Goal: Task Accomplishment & Management: Complete application form

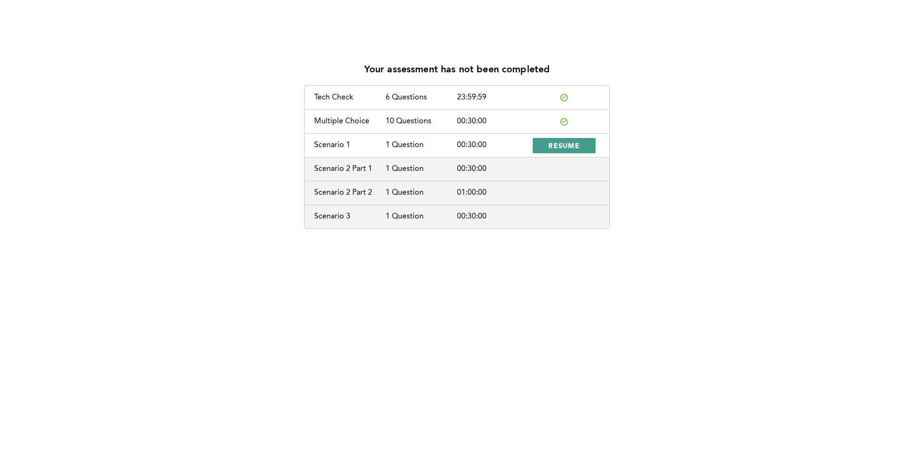
click at [566, 144] on span "RESUME" at bounding box center [563, 145] width 31 height 9
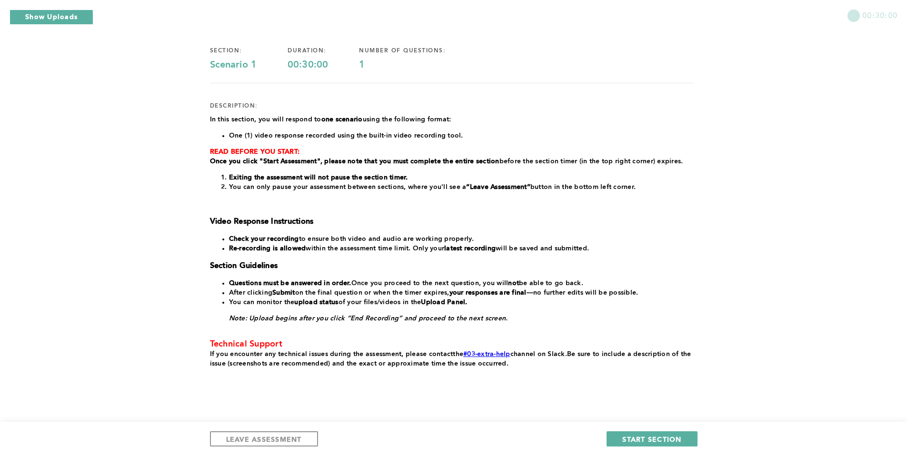
scroll to position [75, 0]
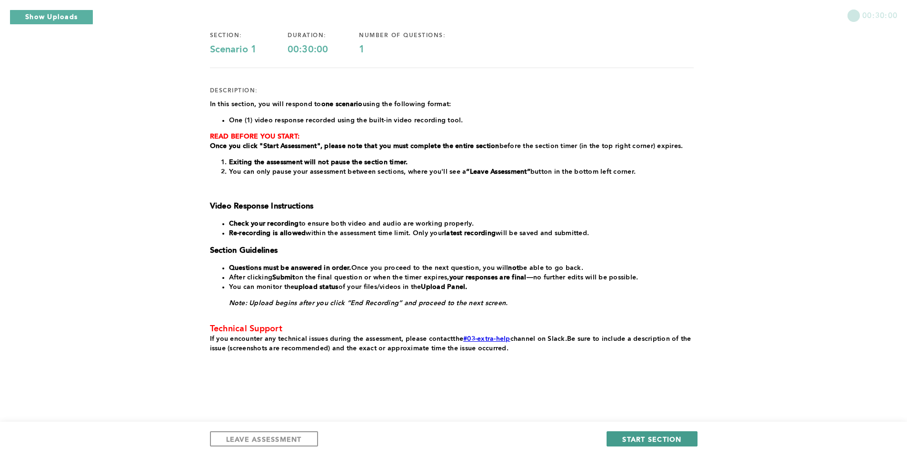
click at [639, 442] on span "START SECTION" at bounding box center [651, 439] width 59 height 9
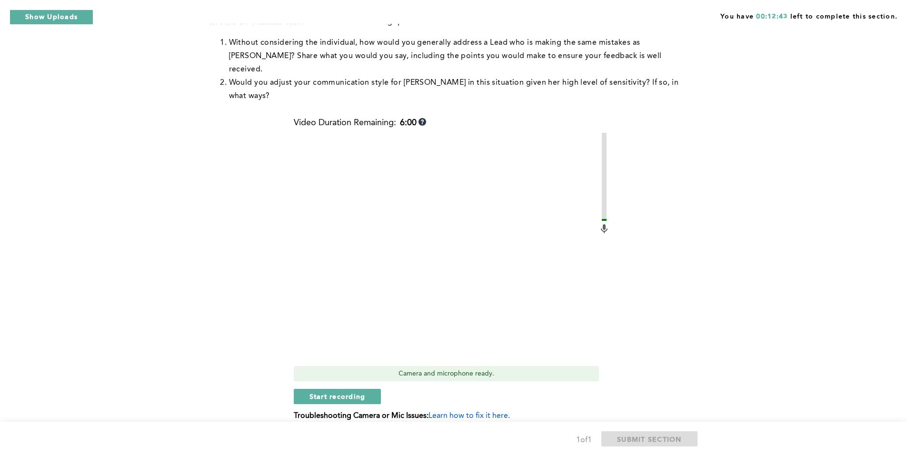
scroll to position [334, 0]
click at [359, 391] on span "Start recording" at bounding box center [337, 395] width 56 height 9
click at [360, 391] on span "Stop recording" at bounding box center [337, 395] width 56 height 9
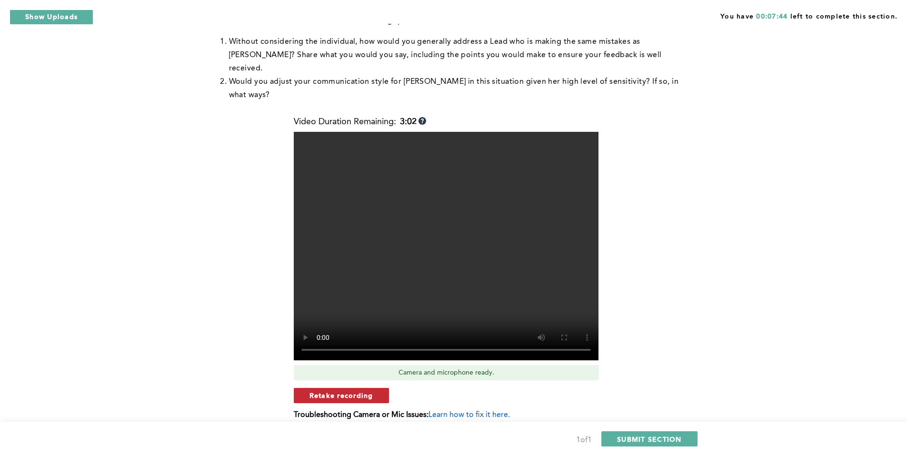
click at [355, 391] on span "Retake recording" at bounding box center [341, 395] width 64 height 9
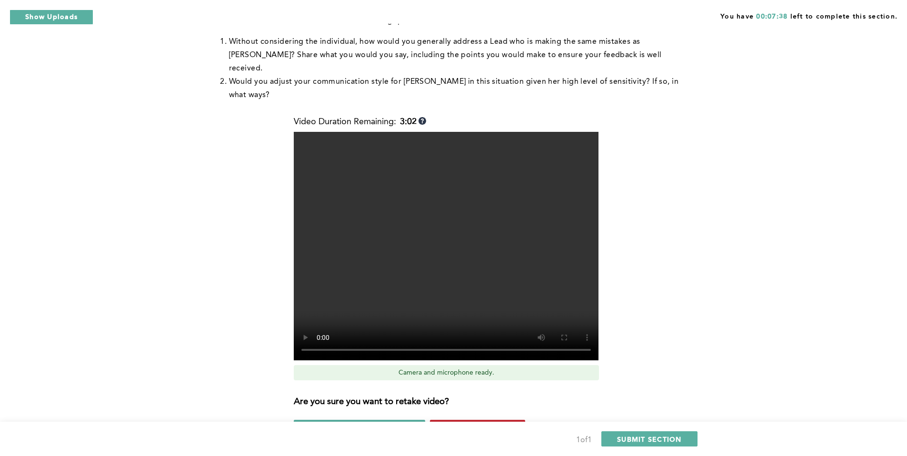
click at [463, 423] on span "Yes, retake video" at bounding box center [478, 427] width 64 height 9
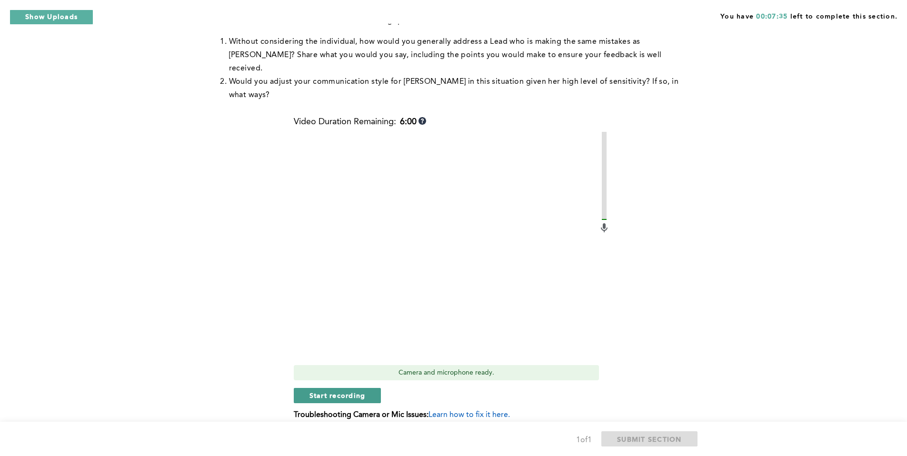
click at [348, 391] on span "Start recording" at bounding box center [337, 395] width 56 height 9
click at [348, 391] on span "Stop recording" at bounding box center [337, 395] width 56 height 9
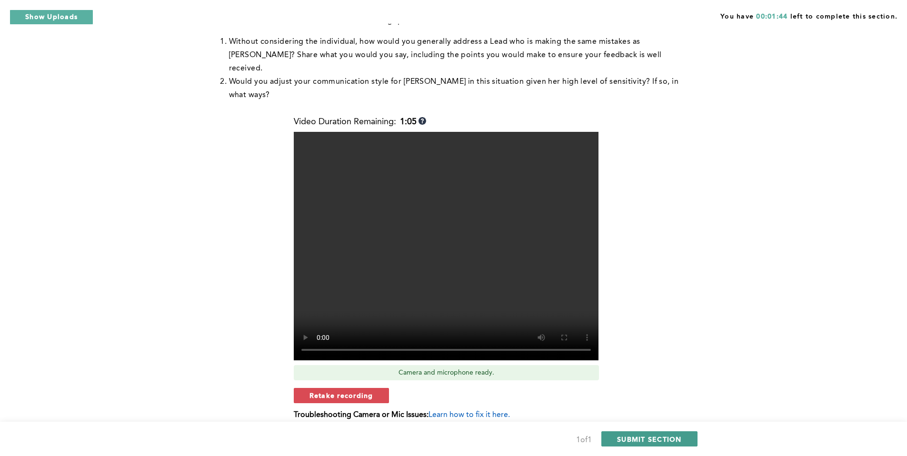
click at [658, 436] on span "SUBMIT SECTION" at bounding box center [649, 439] width 65 height 9
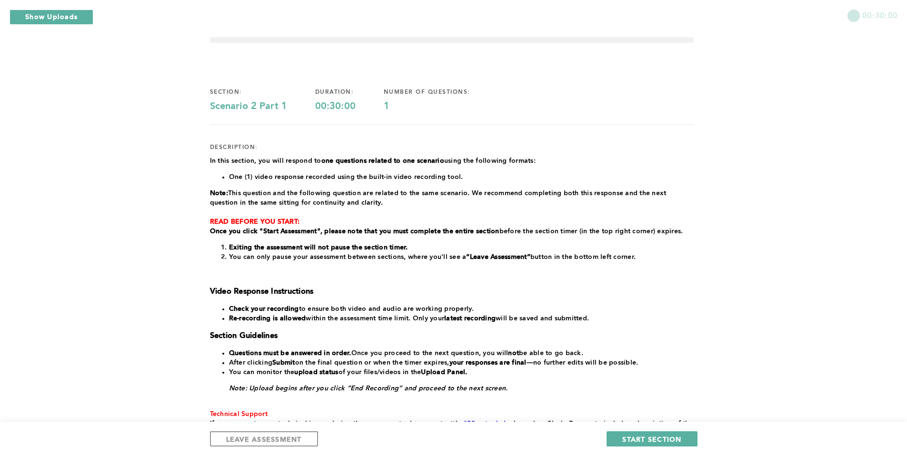
scroll to position [17, 0]
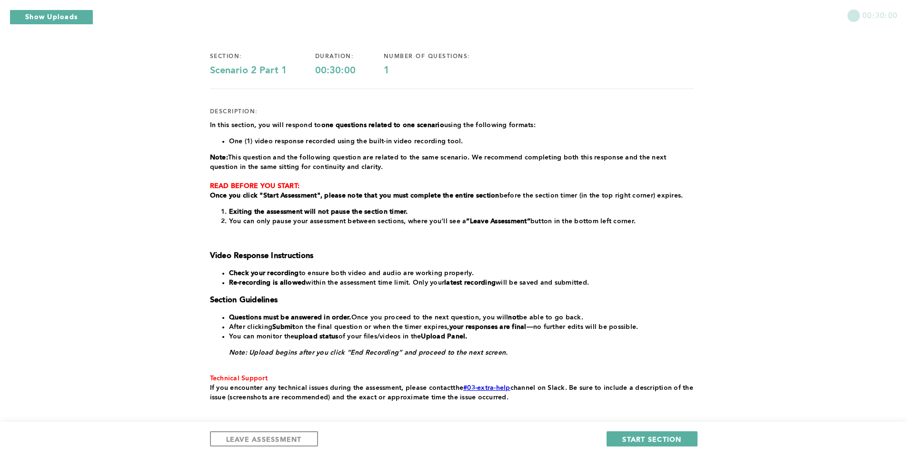
scroll to position [34, 0]
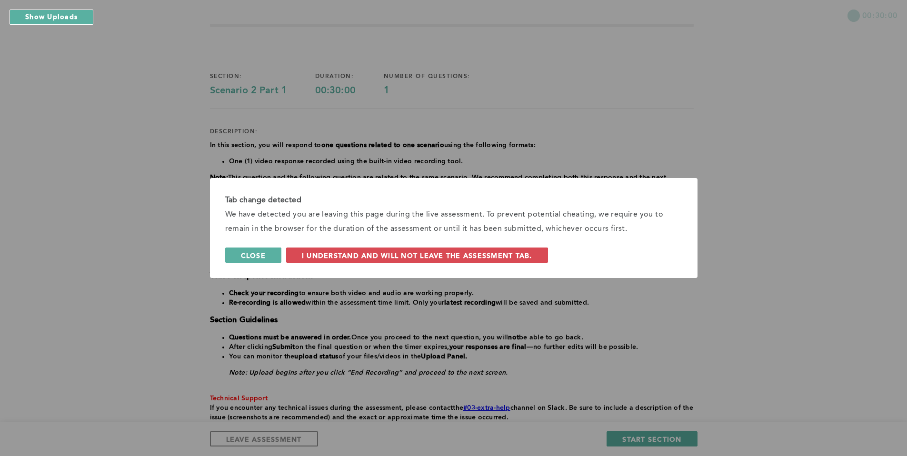
click at [272, 254] on button "Close" at bounding box center [253, 255] width 56 height 15
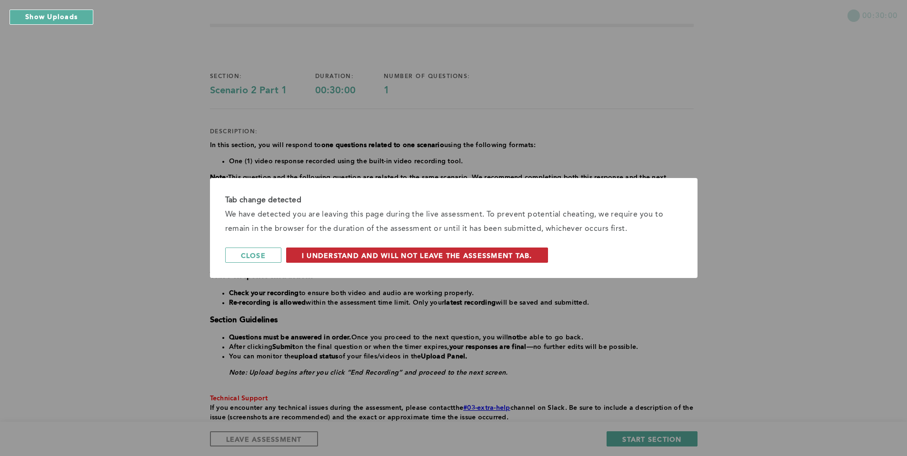
click at [343, 253] on span "I understand and will not leave the assessment tab." at bounding box center [417, 255] width 230 height 9
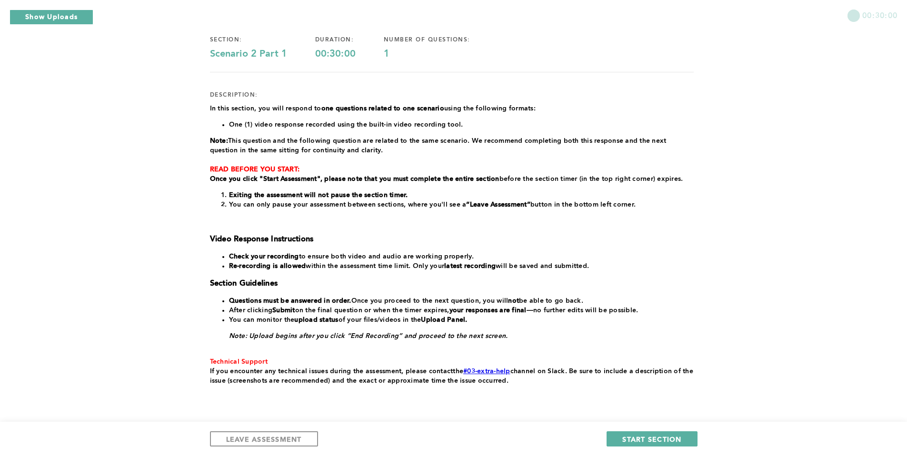
scroll to position [70, 0]
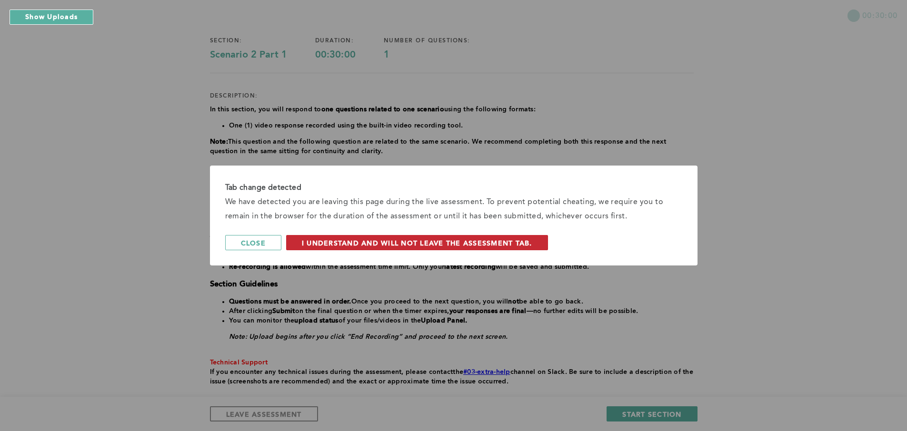
click at [516, 240] on span "I understand and will not leave the assessment tab." at bounding box center [417, 243] width 230 height 9
click at [444, 243] on span "I understand and will not leave the assessment tab." at bounding box center [417, 243] width 230 height 9
click at [382, 244] on span "I understand and will not leave the assessment tab." at bounding box center [417, 243] width 230 height 9
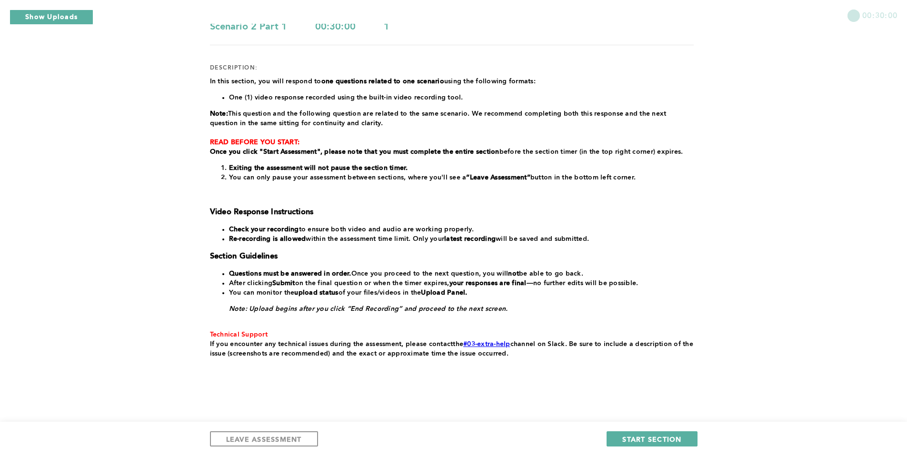
scroll to position [100, 0]
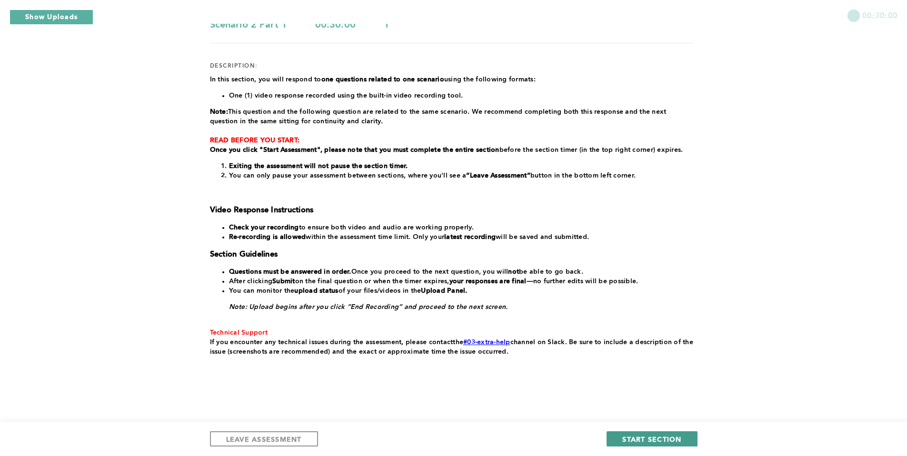
click at [648, 438] on span "START SECTION" at bounding box center [651, 439] width 59 height 9
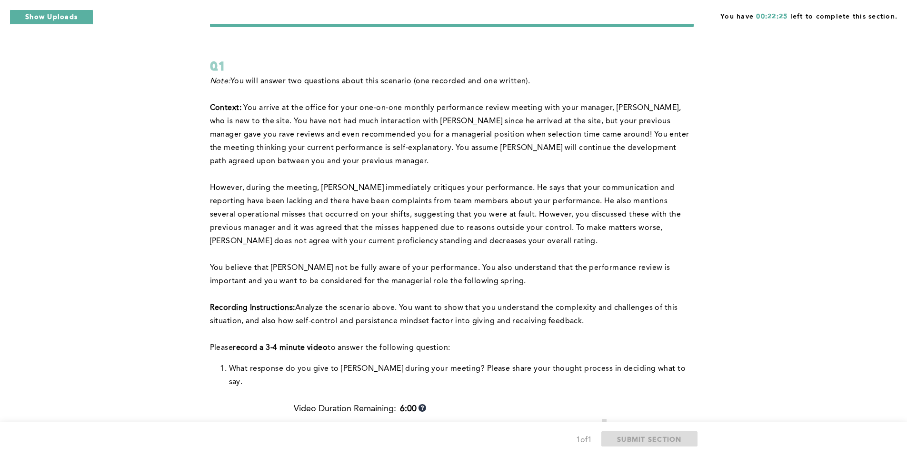
scroll to position [348, 0]
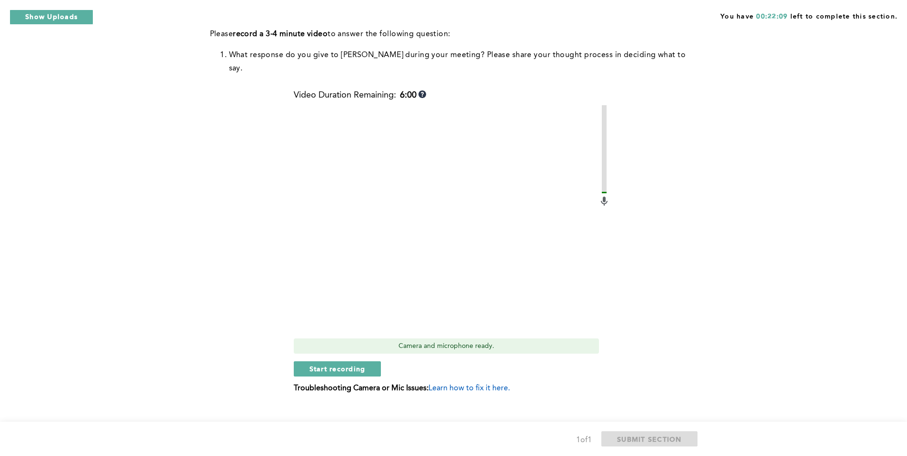
click at [470, 338] on div "Camera and microphone ready." at bounding box center [446, 345] width 305 height 15
click at [476, 385] on span "Learn how to fix it here." at bounding box center [468, 389] width 81 height 8
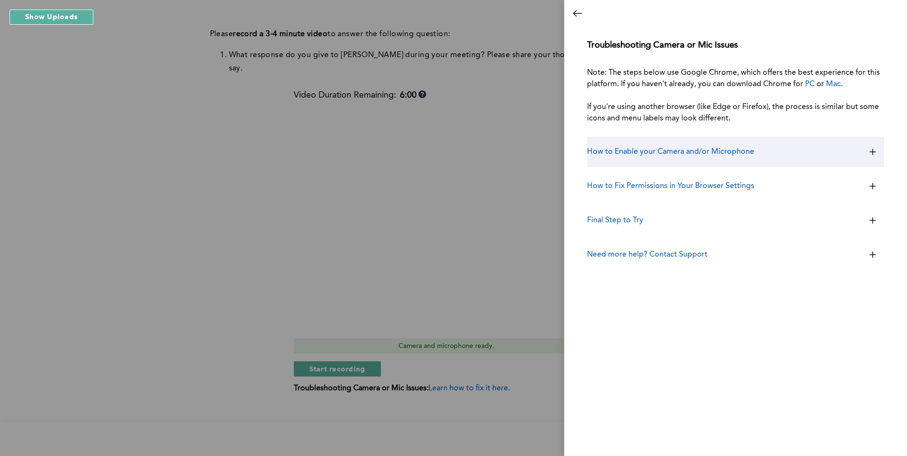
click at [870, 149] on icon at bounding box center [872, 151] width 23 height 23
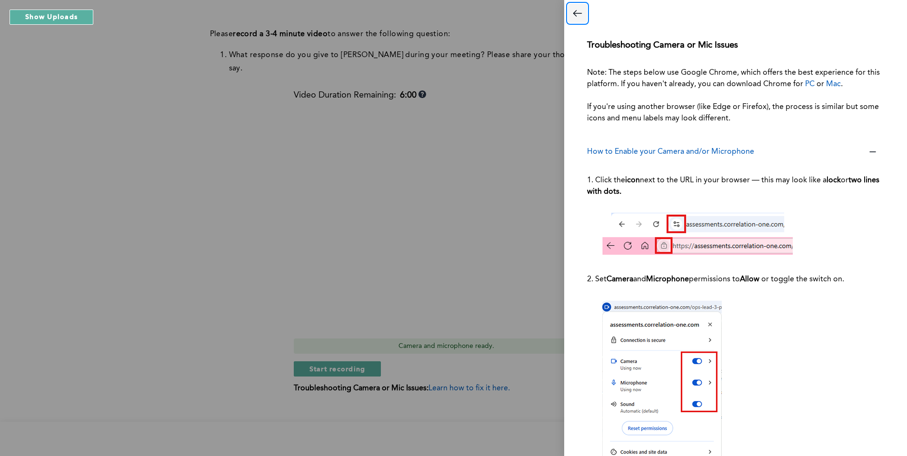
click at [578, 13] on icon "Close dialog" at bounding box center [578, 13] width 8 height 0
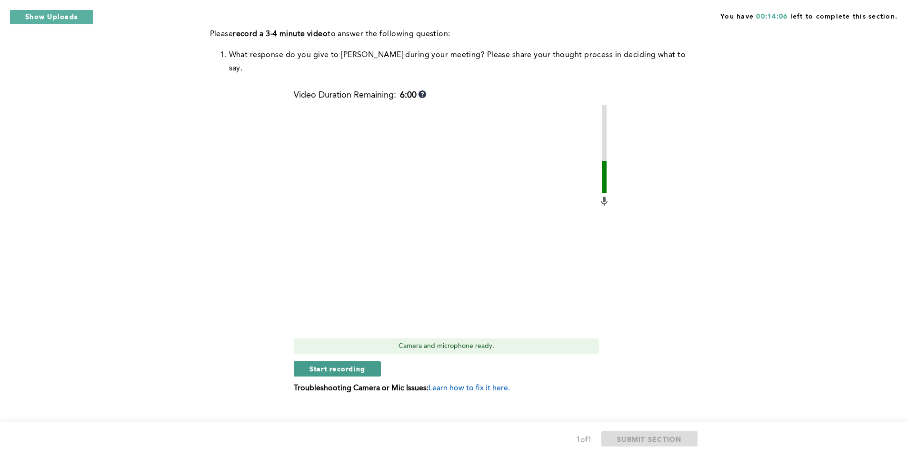
click at [357, 364] on span "Start recording" at bounding box center [337, 368] width 56 height 9
click at [357, 364] on span "Stop recording" at bounding box center [337, 368] width 56 height 9
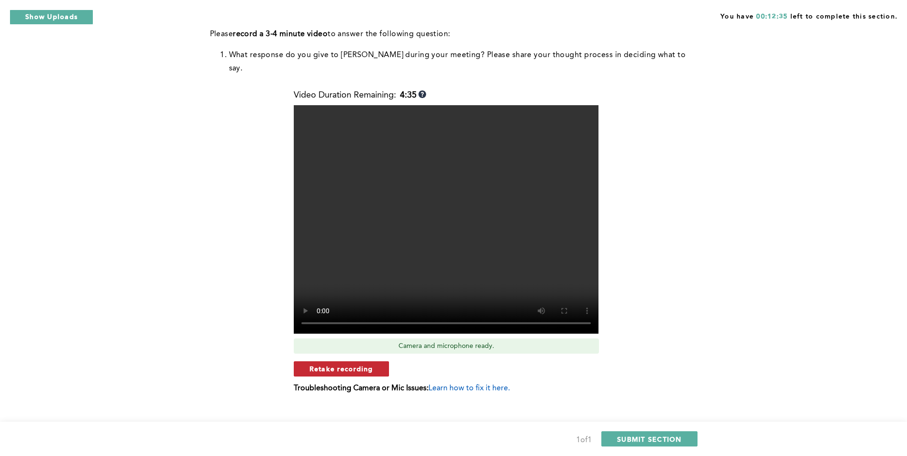
click at [358, 364] on span "Retake recording" at bounding box center [341, 368] width 64 height 9
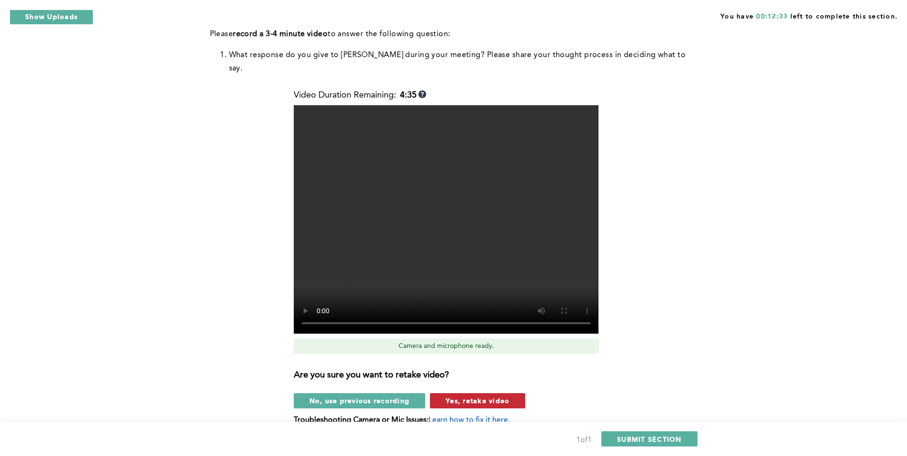
click at [471, 396] on span "Yes, retake video" at bounding box center [478, 400] width 64 height 9
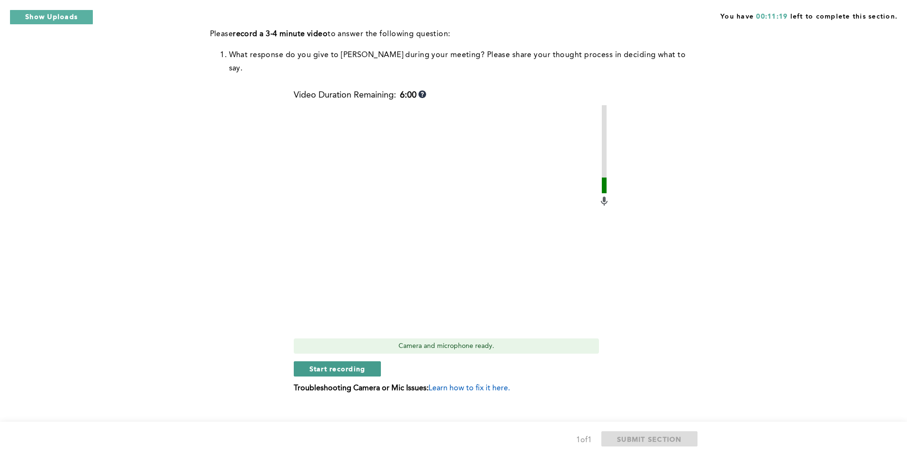
click at [364, 364] on span "Start recording" at bounding box center [337, 368] width 56 height 9
click at [364, 364] on span "Stop recording" at bounding box center [337, 368] width 56 height 9
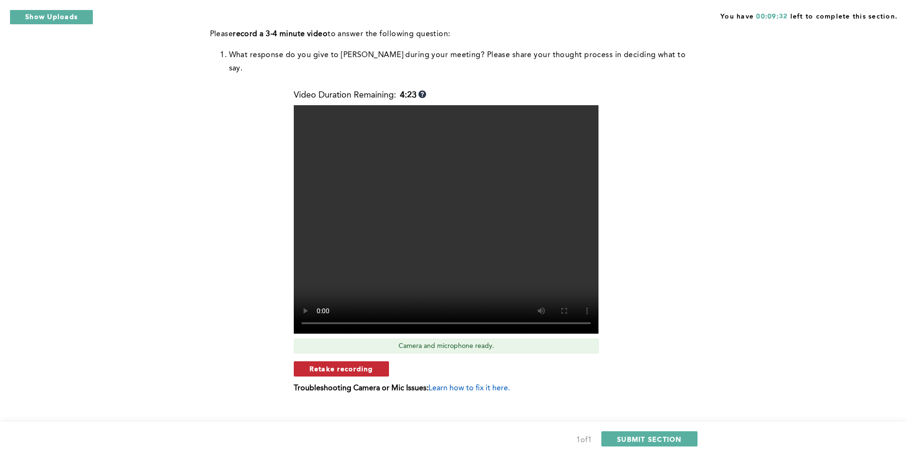
click at [368, 364] on span "Retake recording" at bounding box center [341, 368] width 64 height 9
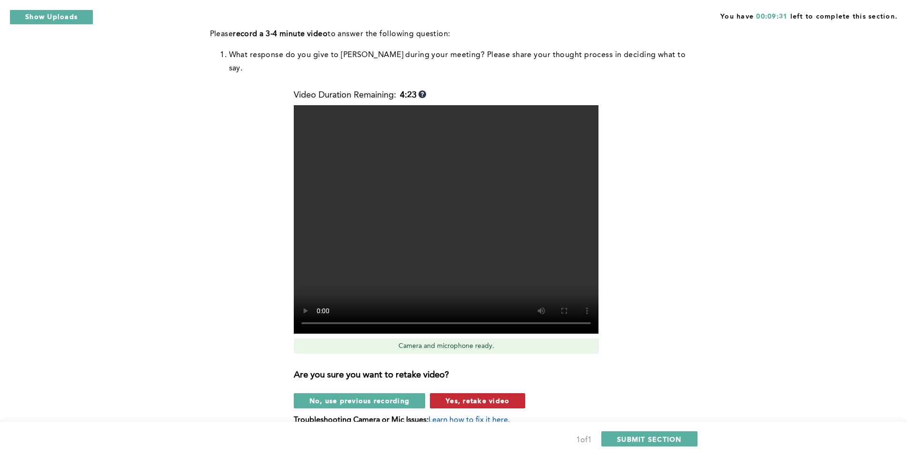
click at [482, 396] on span "Yes, retake video" at bounding box center [478, 400] width 64 height 9
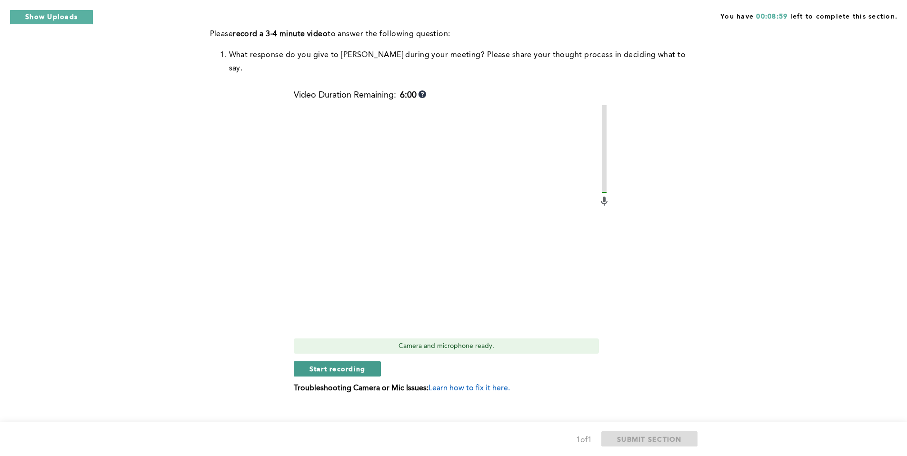
click at [312, 364] on span "Start recording" at bounding box center [337, 368] width 56 height 9
click at [309, 364] on span "Stop recording" at bounding box center [337, 368] width 56 height 9
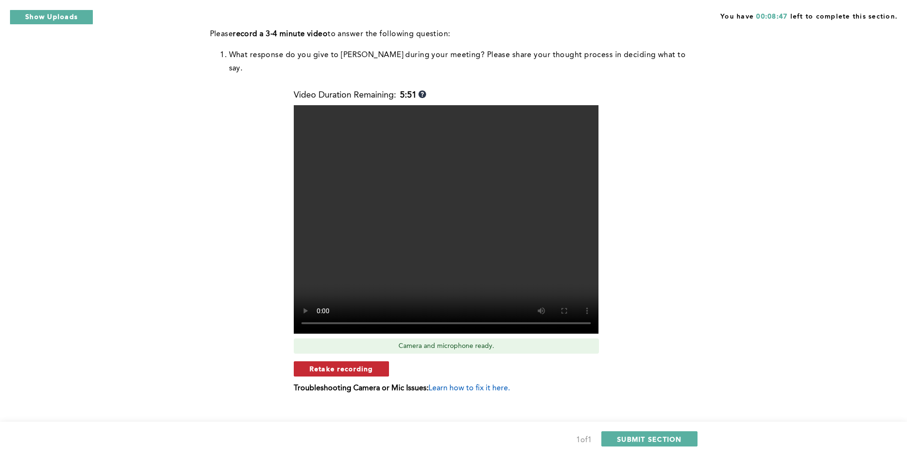
click at [306, 361] on button "Retake recording" at bounding box center [341, 368] width 95 height 15
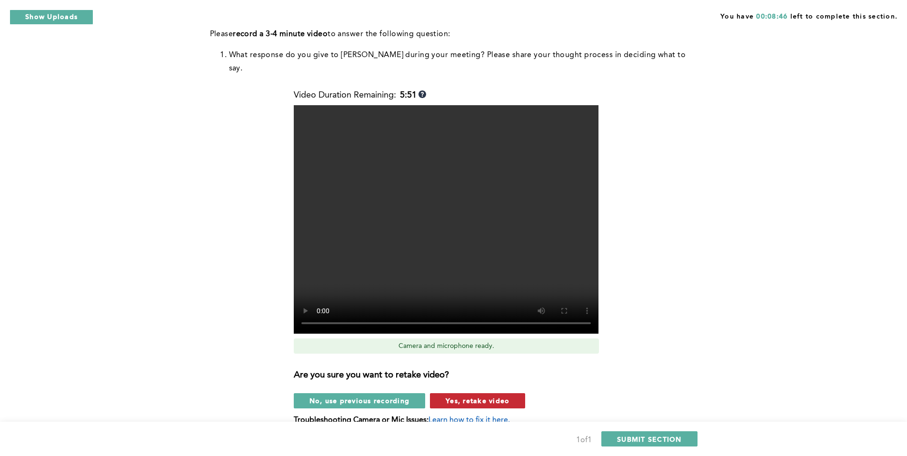
click at [485, 396] on span "Yes, retake video" at bounding box center [478, 400] width 64 height 9
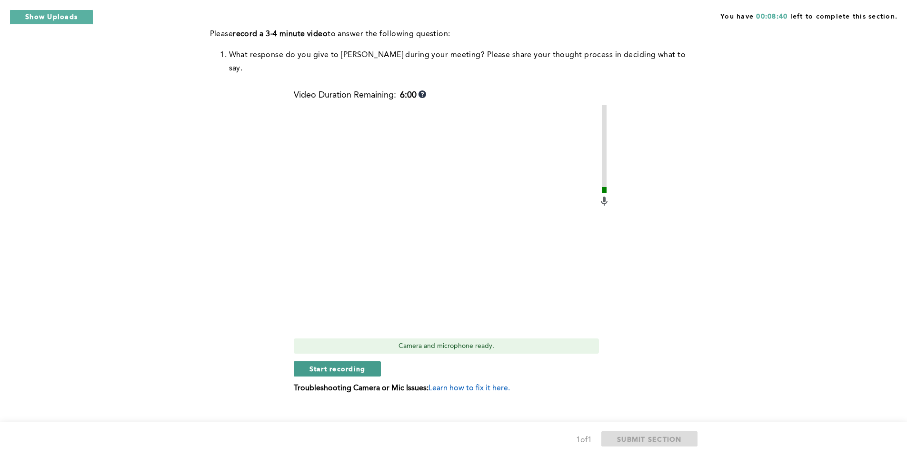
click at [323, 364] on span "Start recording" at bounding box center [337, 368] width 56 height 9
click at [296, 361] on button "Stop recording" at bounding box center [337, 368] width 87 height 15
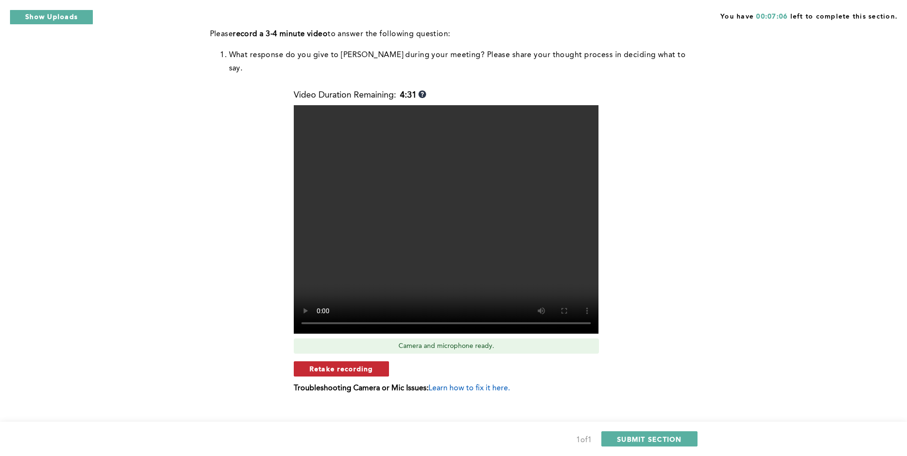
click at [337, 361] on button "Retake recording" at bounding box center [341, 368] width 95 height 15
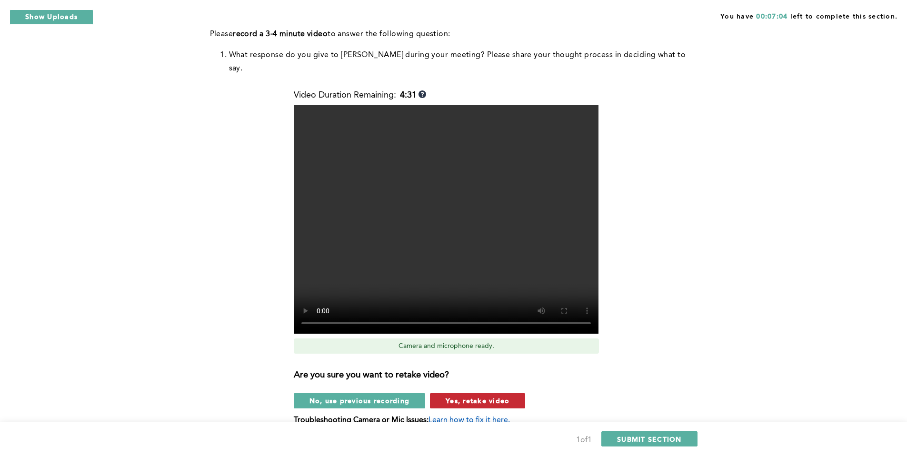
click at [500, 396] on span "Yes, retake video" at bounding box center [478, 400] width 64 height 9
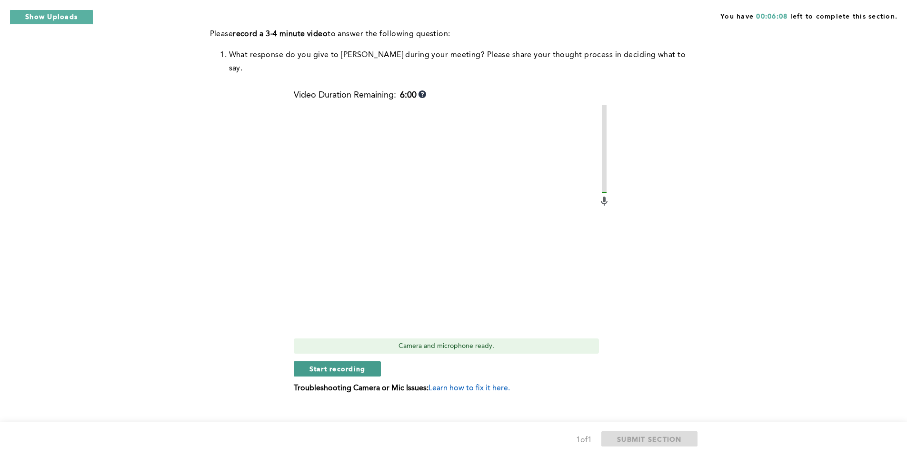
click at [302, 361] on button "Start recording" at bounding box center [338, 368] width 88 height 15
click at [304, 361] on button "Stop recording" at bounding box center [337, 368] width 87 height 15
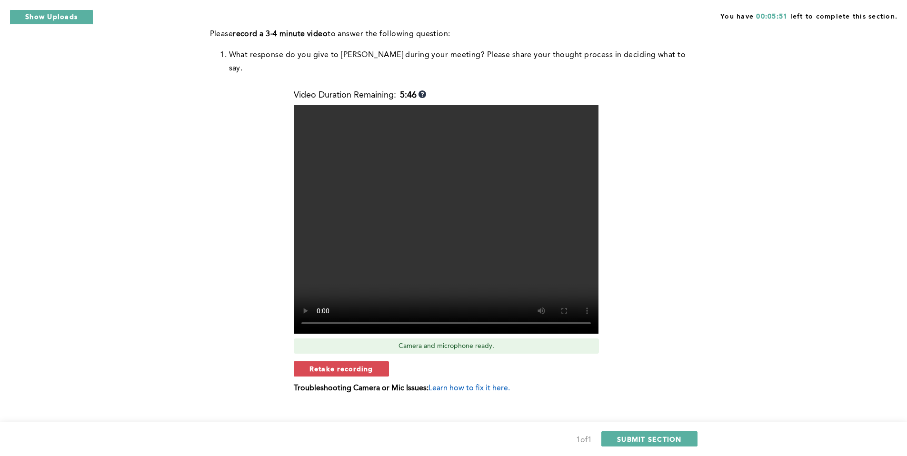
click at [304, 361] on button "Retake recording" at bounding box center [341, 368] width 95 height 15
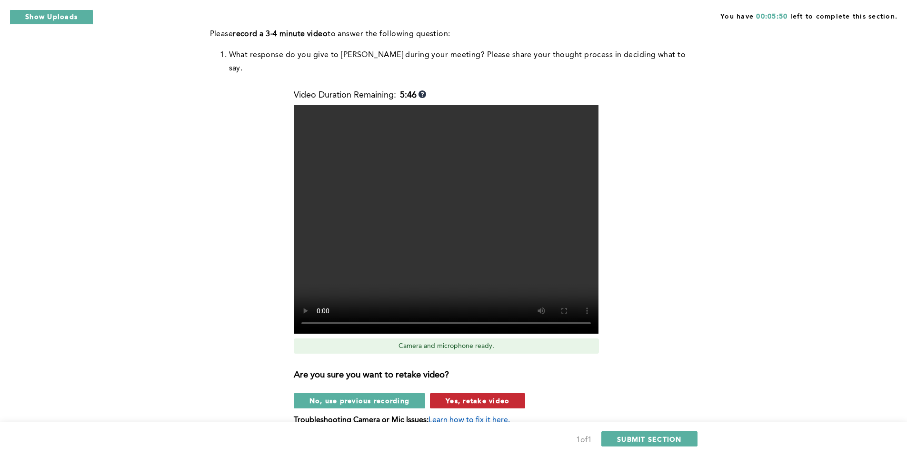
click at [491, 396] on span "Yes, retake video" at bounding box center [478, 400] width 64 height 9
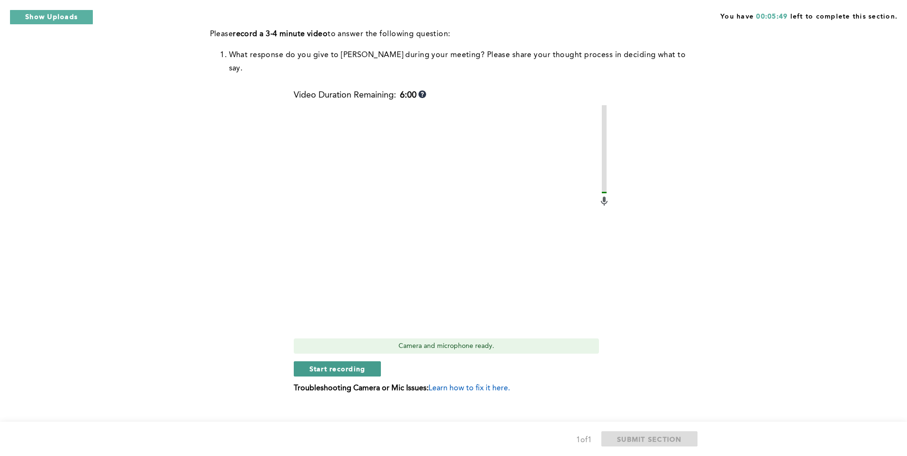
click at [302, 361] on button "Start recording" at bounding box center [338, 368] width 88 height 15
click at [294, 361] on div "Stop recording" at bounding box center [452, 368] width 316 height 15
click at [297, 361] on button "Stop recording" at bounding box center [337, 368] width 87 height 15
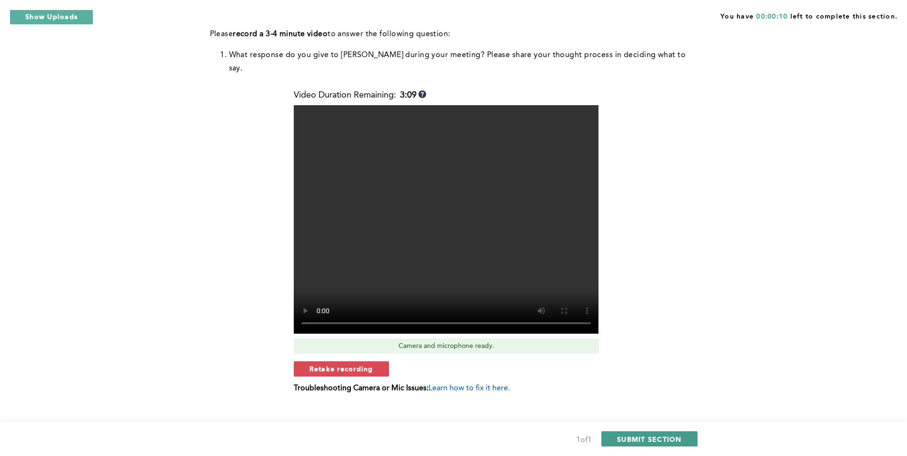
click at [671, 438] on span "SUBMIT SECTION" at bounding box center [649, 439] width 65 height 9
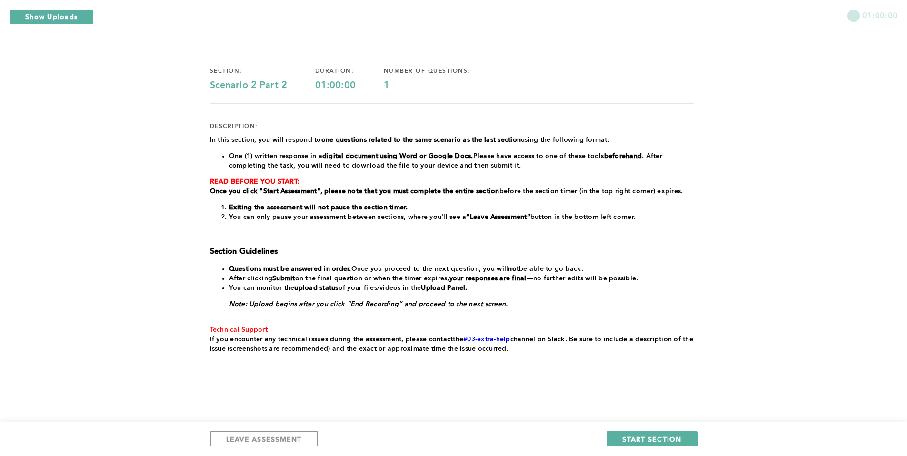
scroll to position [40, 0]
click at [638, 440] on span "START SECTION" at bounding box center [651, 439] width 59 height 9
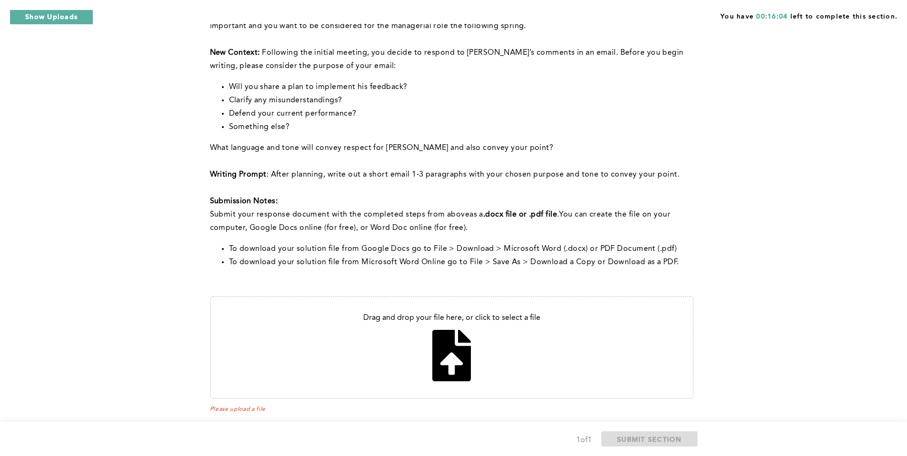
scroll to position [289, 0]
type input "C:\fakepath\Email to my manager.pdf"
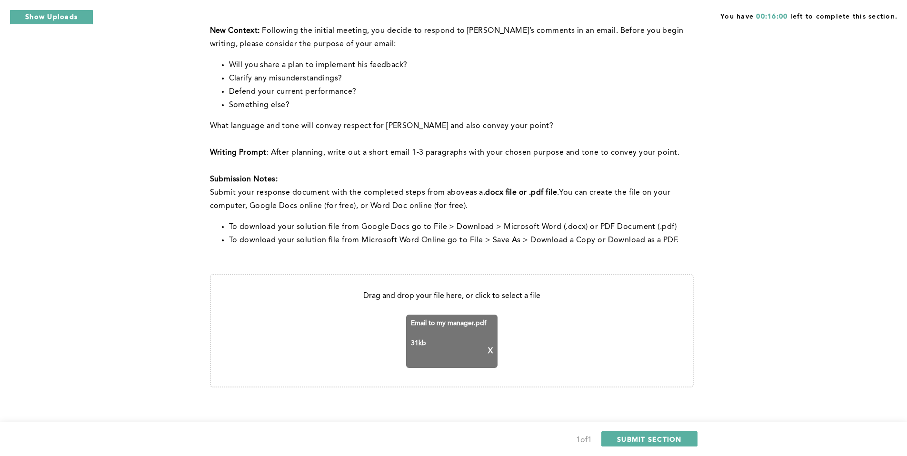
scroll to position [318, 0]
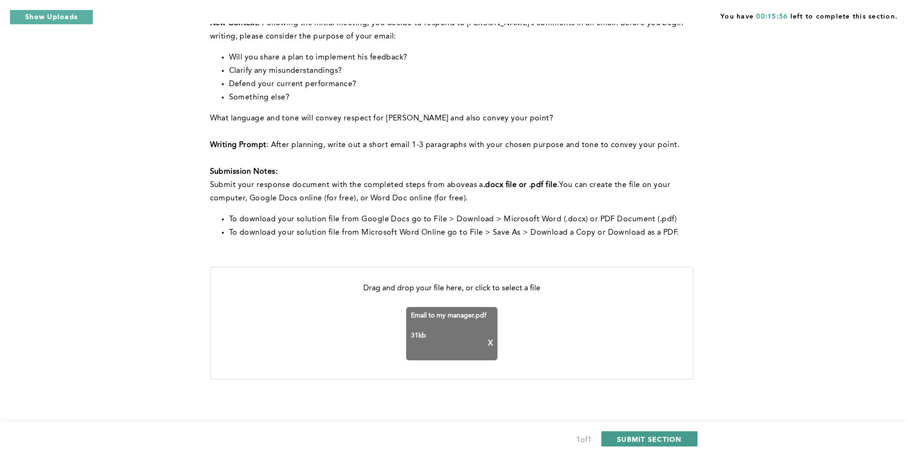
click at [628, 437] on span "SUBMIT SECTION" at bounding box center [649, 439] width 65 height 9
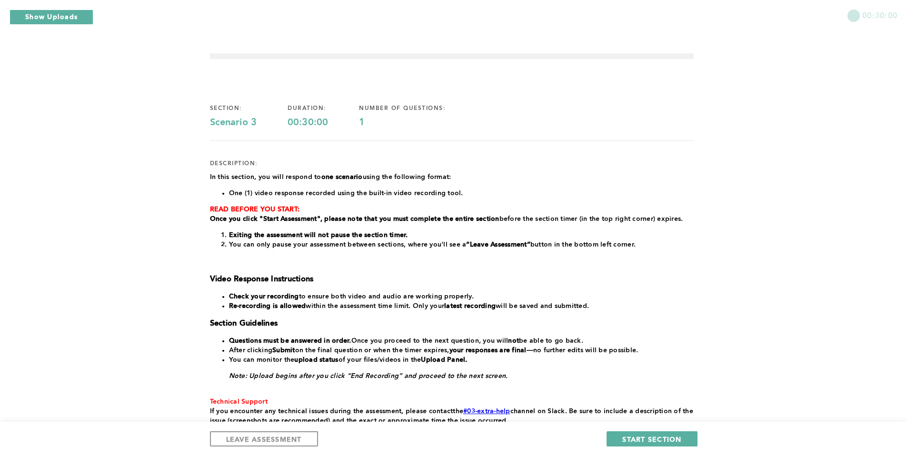
scroll to position [0, 0]
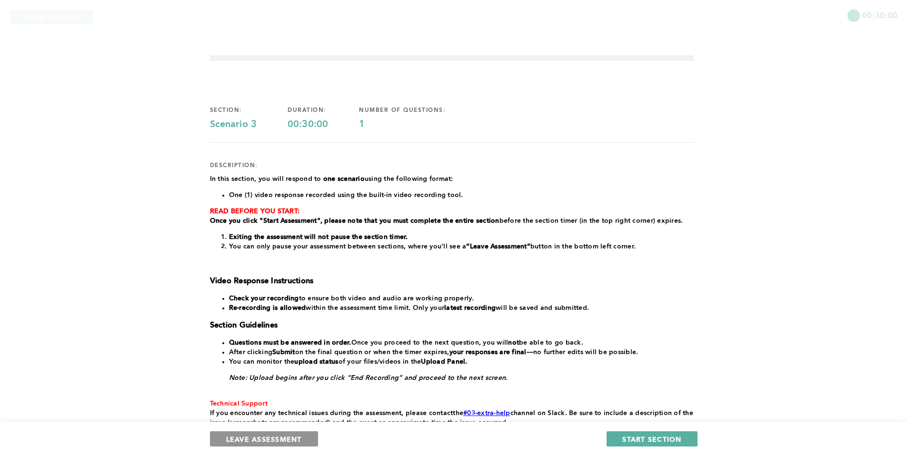
click at [292, 435] on span "LEAVE ASSESSMENT" at bounding box center [264, 439] width 76 height 9
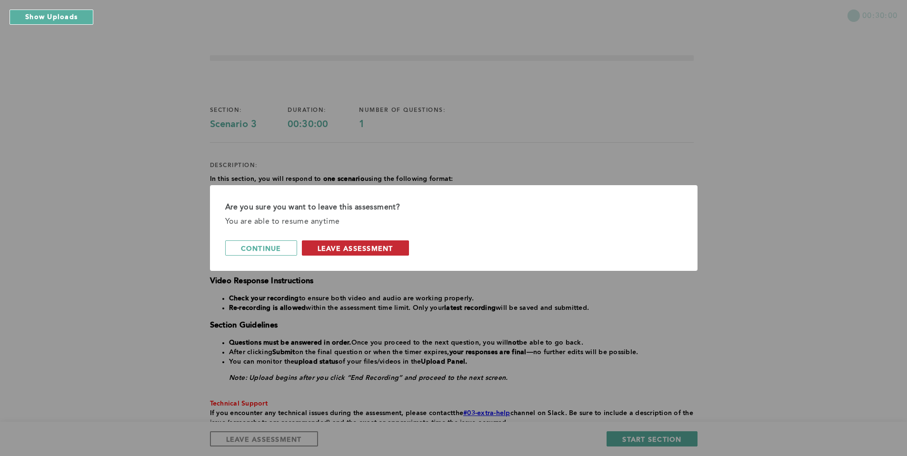
click at [363, 248] on span "leave assessment" at bounding box center [356, 248] width 76 height 9
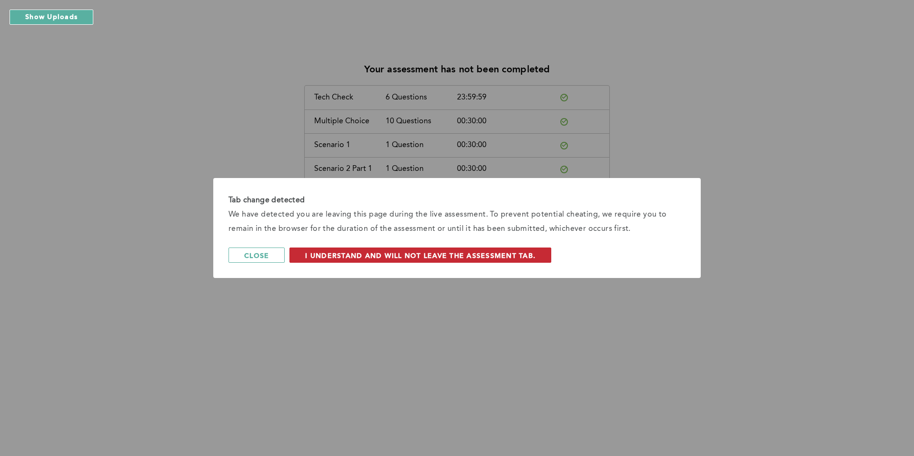
click at [503, 254] on span "I understand and will not leave the assessment tab." at bounding box center [420, 255] width 230 height 9
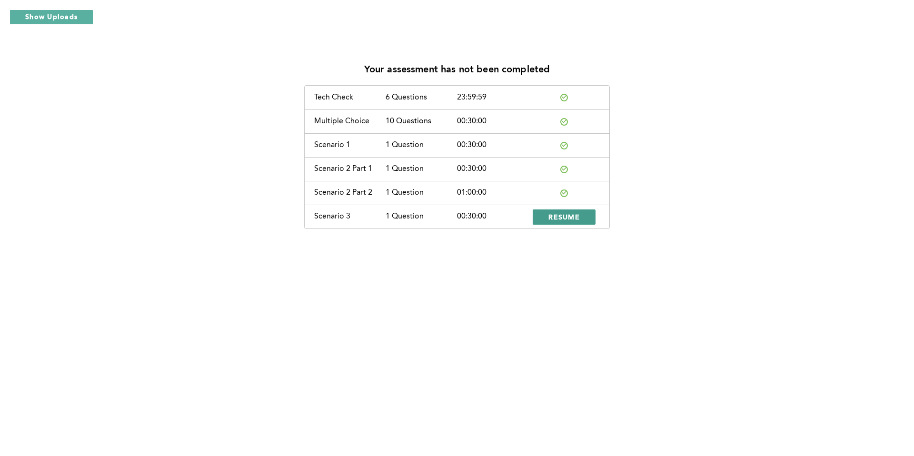
click at [546, 215] on button "RESUME" at bounding box center [564, 216] width 63 height 15
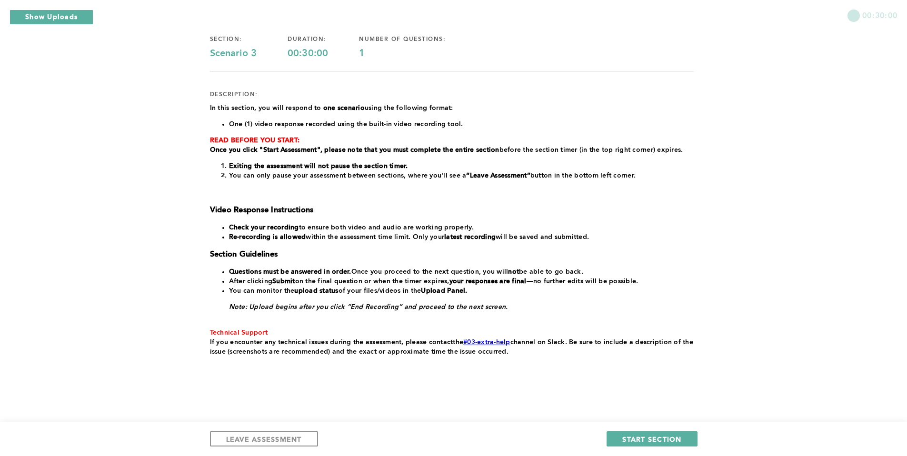
scroll to position [74, 0]
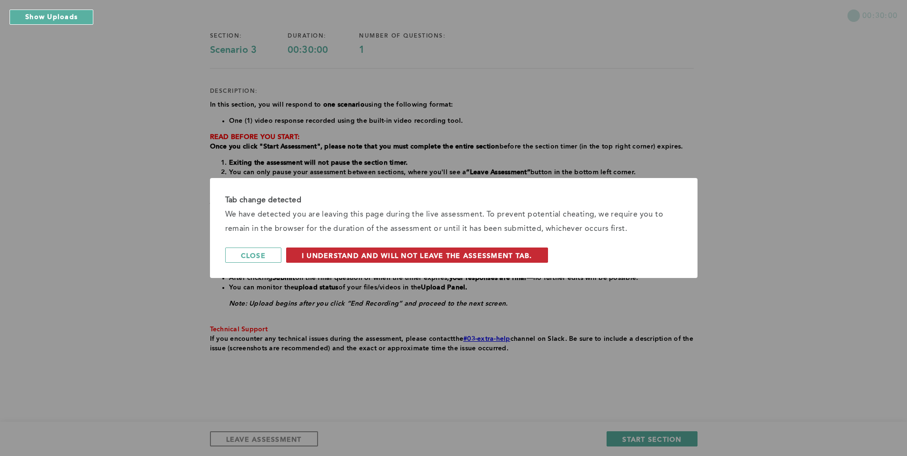
click at [532, 253] on span "I understand and will not leave the assessment tab." at bounding box center [417, 255] width 230 height 9
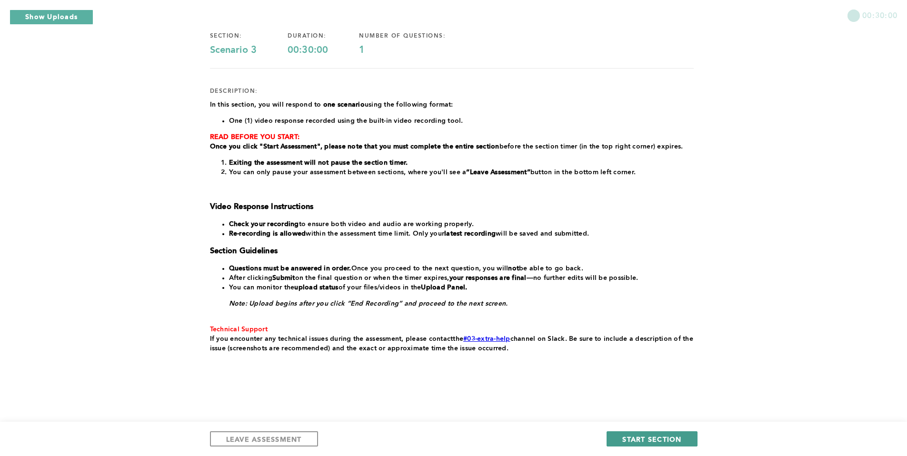
click at [642, 438] on span "START SECTION" at bounding box center [651, 439] width 59 height 9
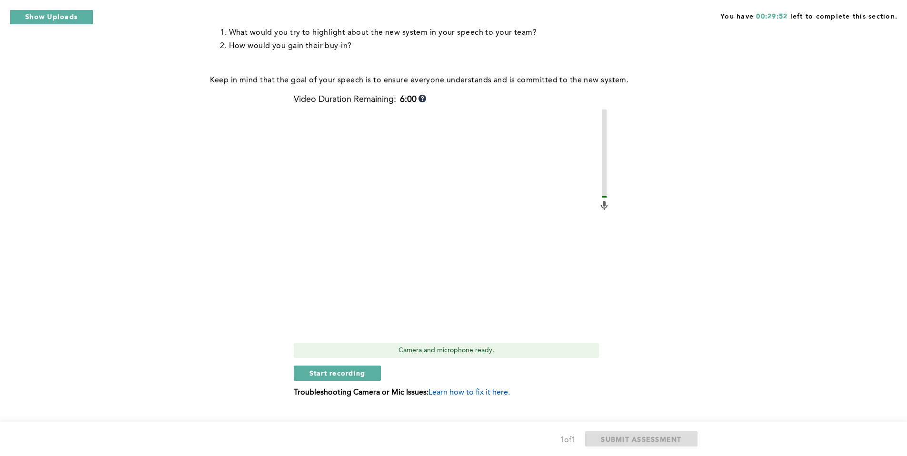
scroll to position [328, 0]
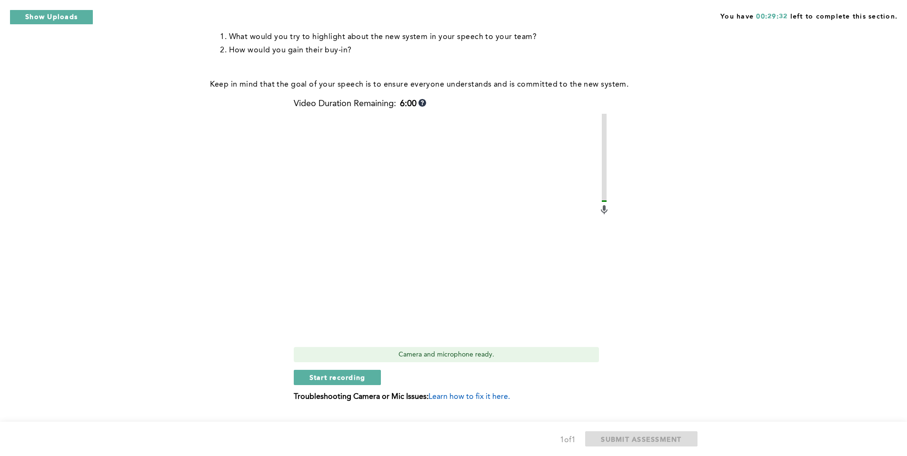
click at [642, 327] on div "Context: As a new Operations Leader at a busy fulfillment center, you have been…" at bounding box center [452, 98] width 484 height 635
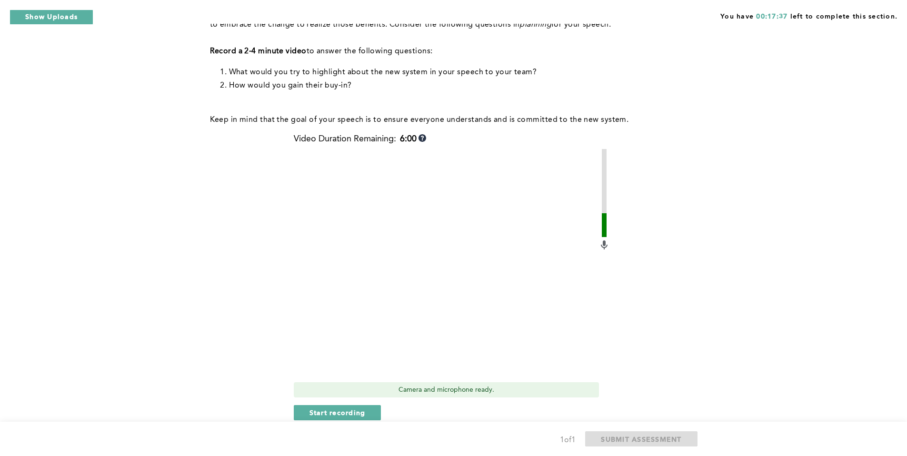
scroll to position [349, 0]
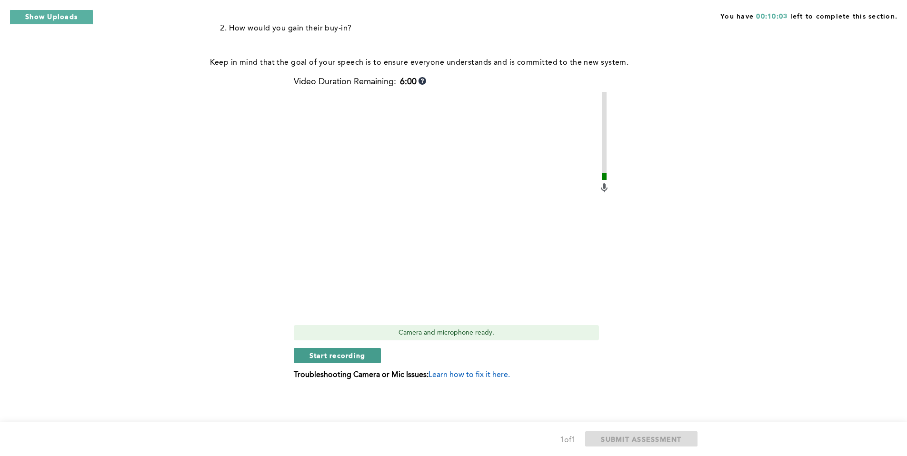
click at [334, 355] on span "Start recording" at bounding box center [337, 355] width 56 height 9
click at [334, 355] on span "Stop recording" at bounding box center [337, 355] width 56 height 9
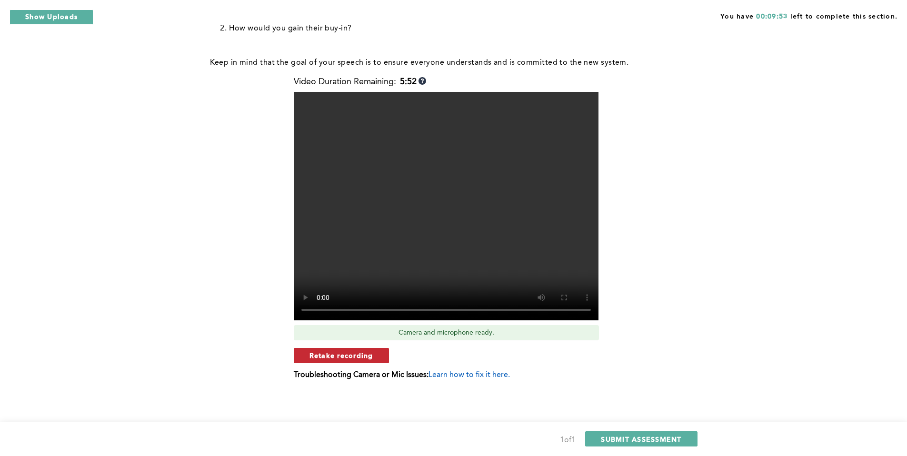
click at [343, 353] on span "Retake recording" at bounding box center [341, 355] width 64 height 9
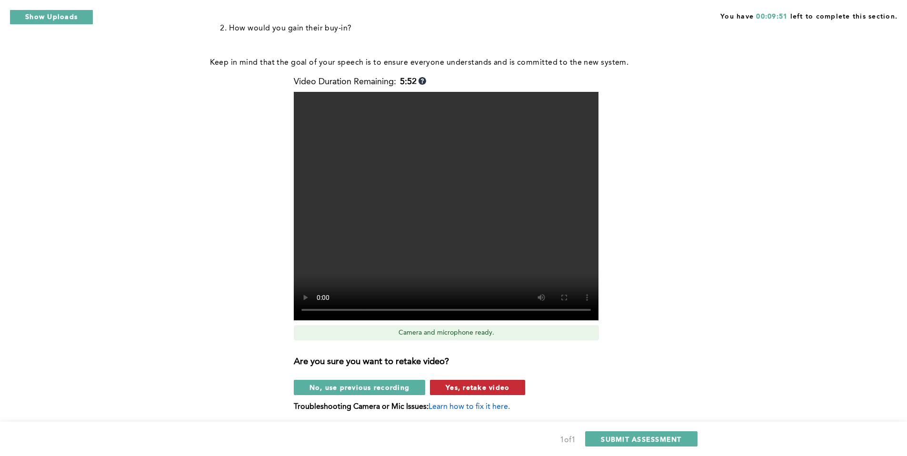
click at [514, 380] on button "Yes, retake video" at bounding box center [477, 387] width 95 height 15
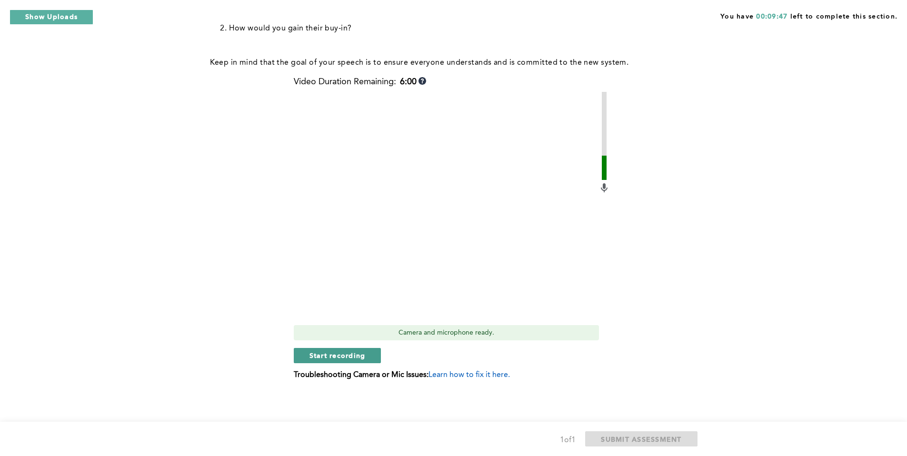
click at [328, 354] on span "Start recording" at bounding box center [337, 355] width 56 height 9
click at [328, 354] on span "Stop recording" at bounding box center [337, 355] width 56 height 9
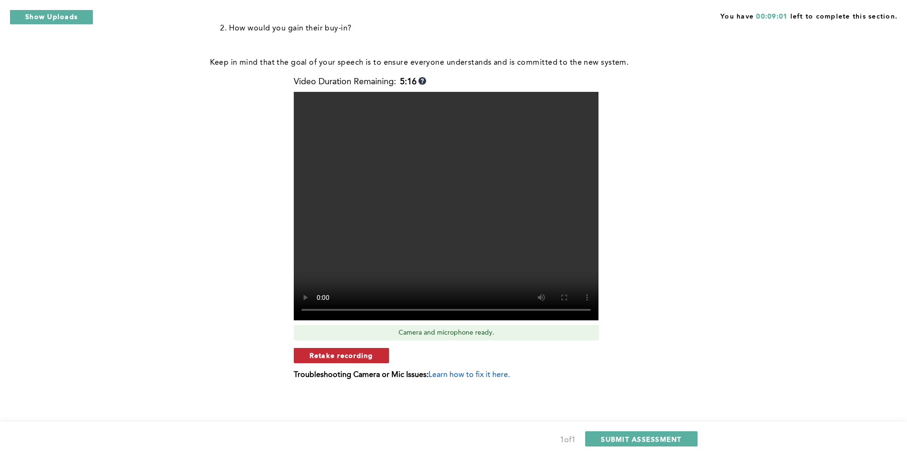
click at [310, 356] on span "Retake recording" at bounding box center [341, 355] width 64 height 9
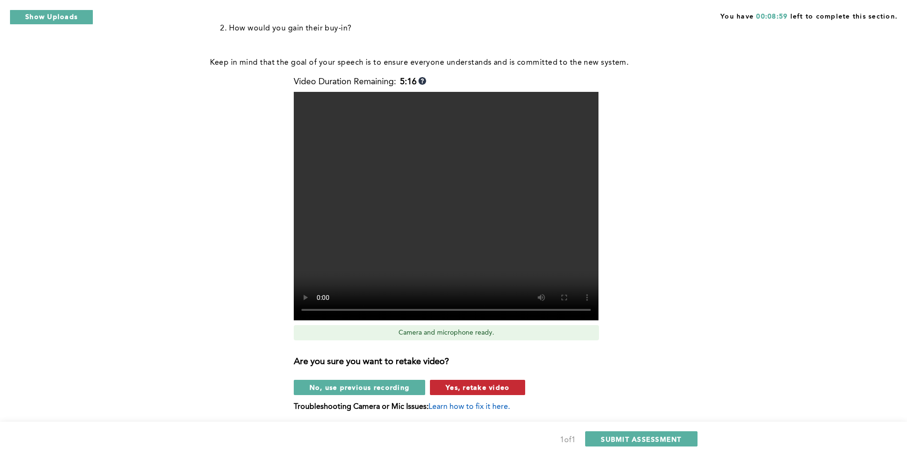
click at [520, 391] on button "Yes, retake video" at bounding box center [477, 387] width 95 height 15
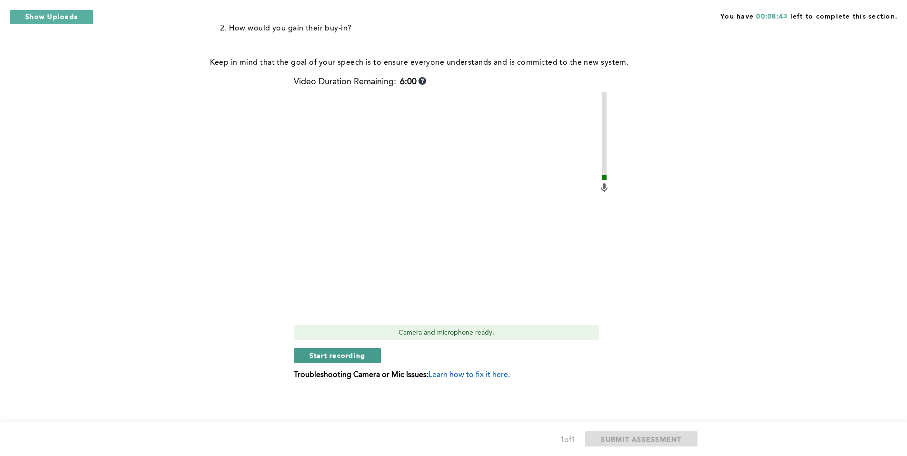
click at [338, 356] on span "Start recording" at bounding box center [337, 355] width 56 height 9
click at [317, 353] on span "Stop recording" at bounding box center [337, 355] width 56 height 9
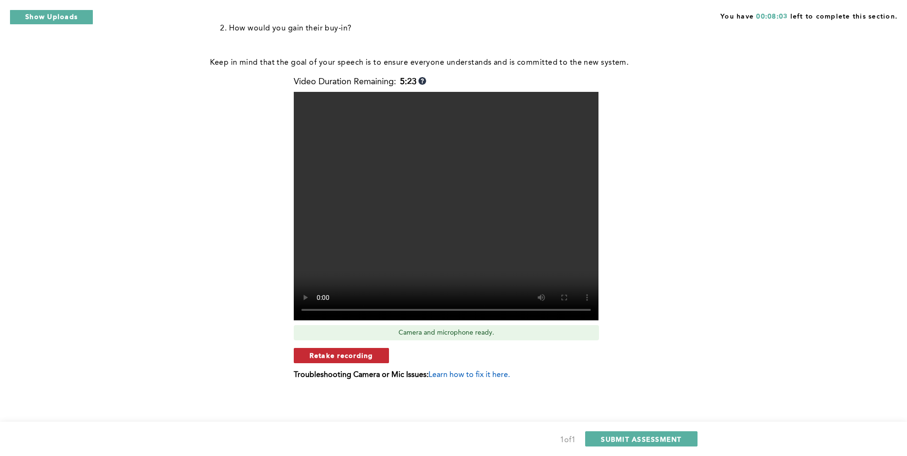
click at [318, 353] on span "Retake recording" at bounding box center [341, 355] width 64 height 9
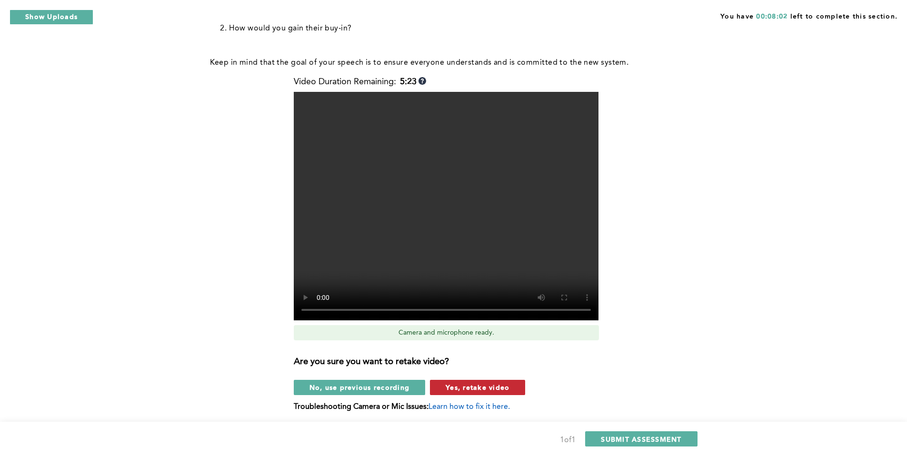
click at [523, 388] on button "Yes, retake video" at bounding box center [477, 387] width 95 height 15
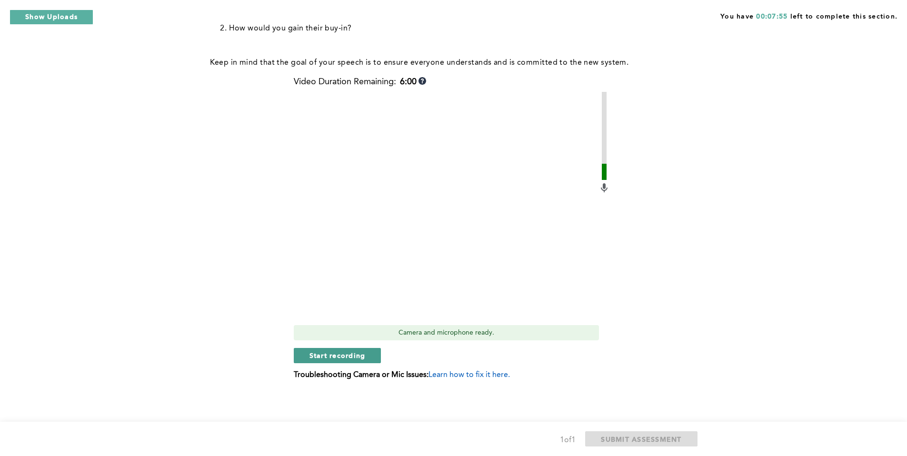
click at [330, 356] on span "Start recording" at bounding box center [337, 355] width 56 height 9
click at [330, 356] on span "Stop recording" at bounding box center [337, 355] width 56 height 9
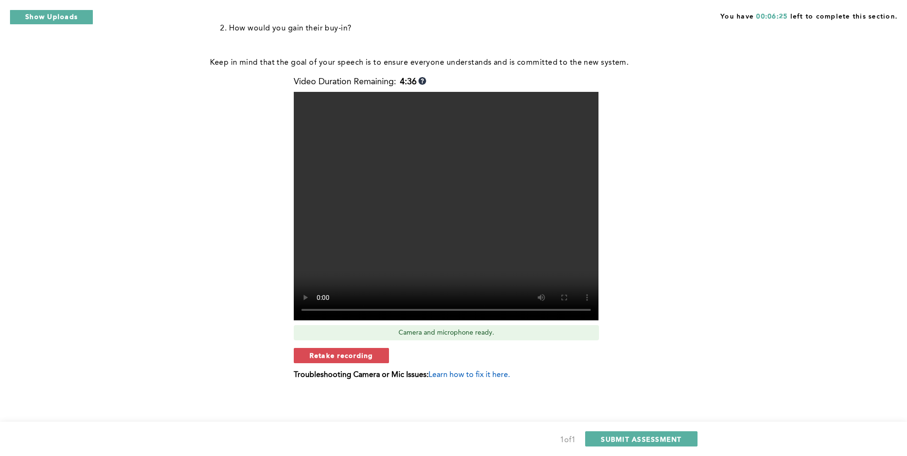
click at [330, 356] on span "Retake recording" at bounding box center [341, 355] width 64 height 9
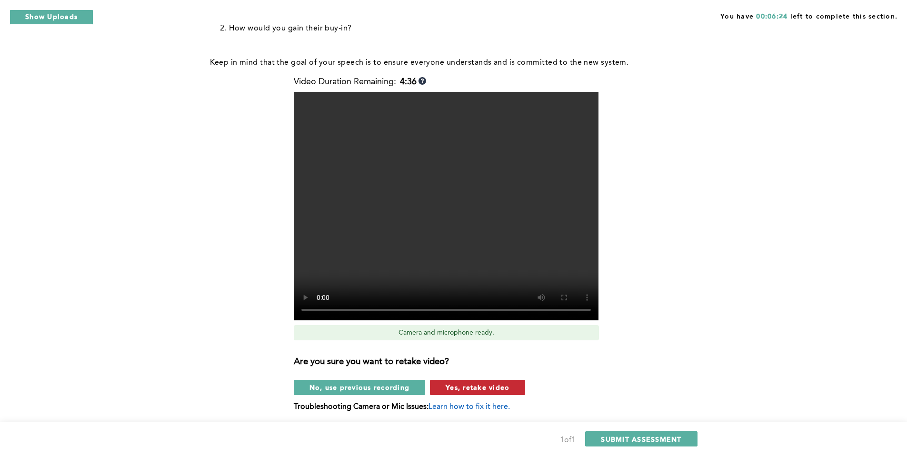
click at [506, 386] on span "Yes, retake video" at bounding box center [478, 387] width 64 height 9
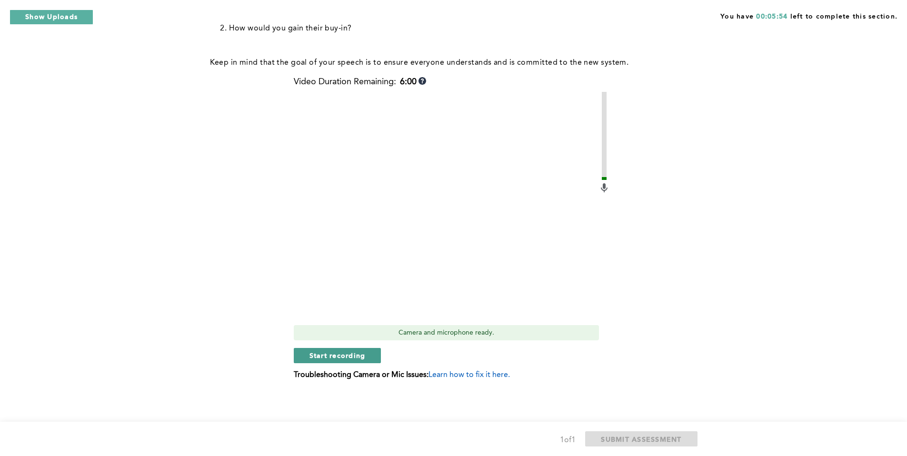
click at [328, 353] on span "Start recording" at bounding box center [337, 355] width 56 height 9
click at [340, 355] on span "Stop recording" at bounding box center [337, 355] width 56 height 9
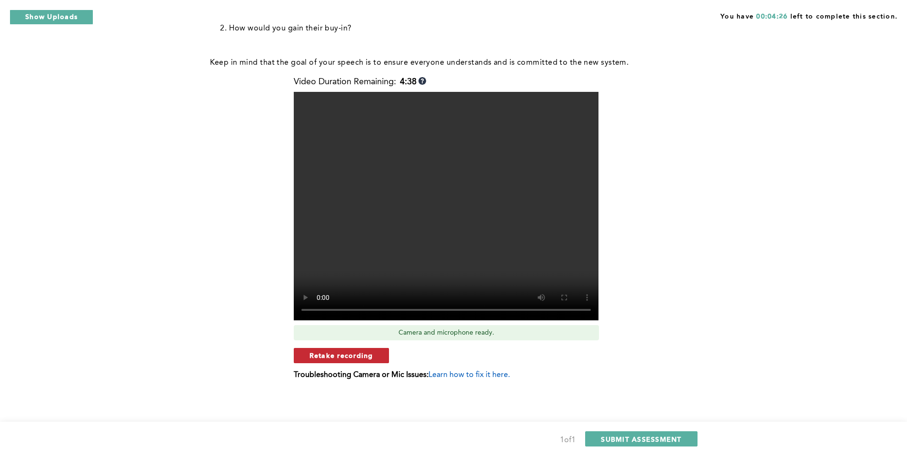
click at [363, 354] on span "Retake recording" at bounding box center [341, 355] width 64 height 9
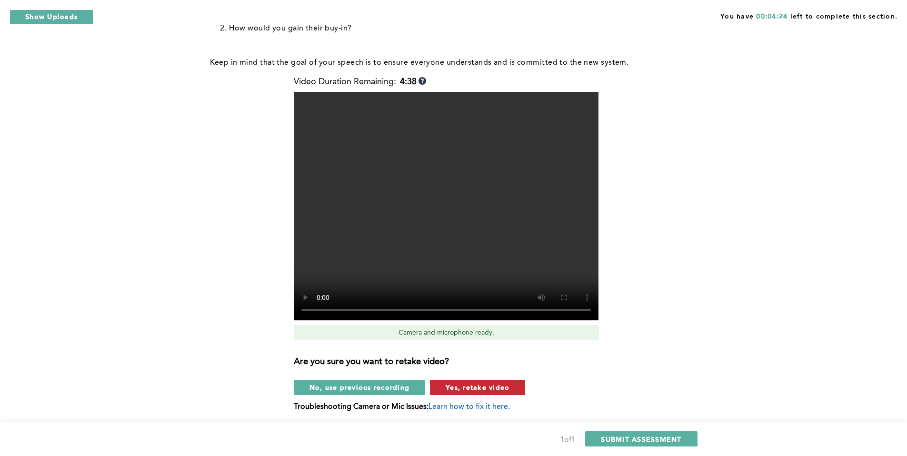
click at [514, 384] on button "Yes, retake video" at bounding box center [477, 387] width 95 height 15
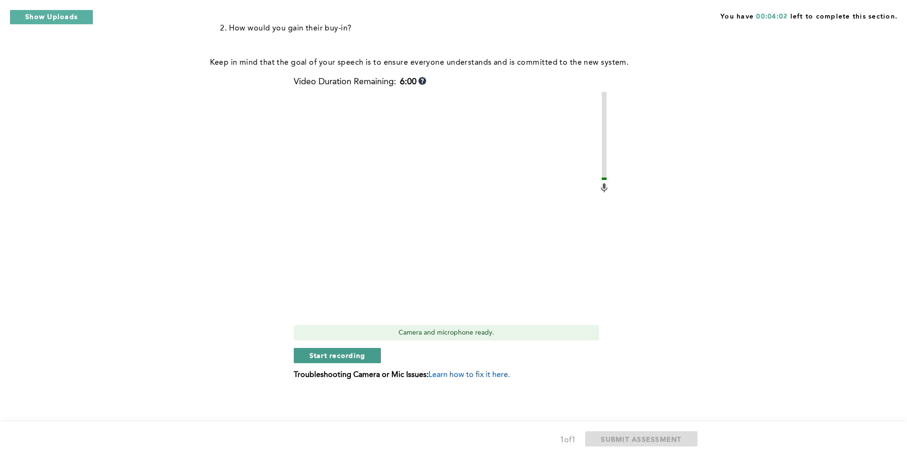
click at [334, 355] on span "Start recording" at bounding box center [337, 355] width 56 height 9
click at [325, 352] on span "Stop recording" at bounding box center [337, 355] width 56 height 9
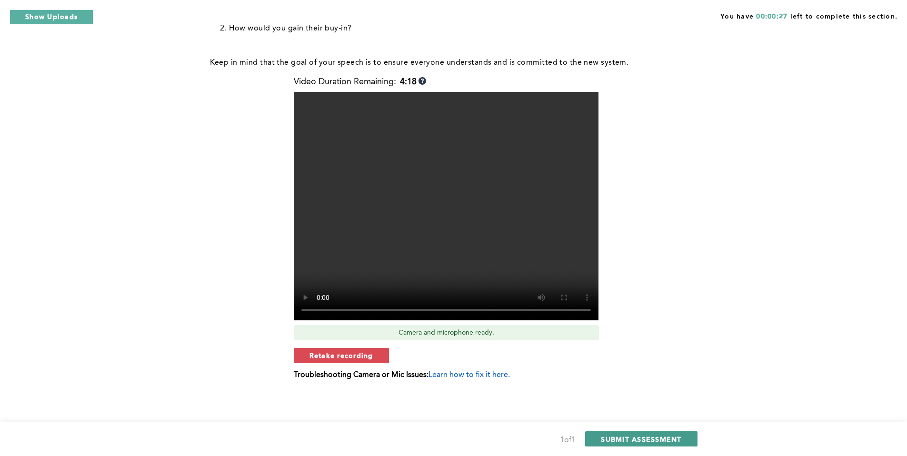
click at [615, 438] on span "SUBMIT ASSESSMENT" at bounding box center [641, 439] width 80 height 9
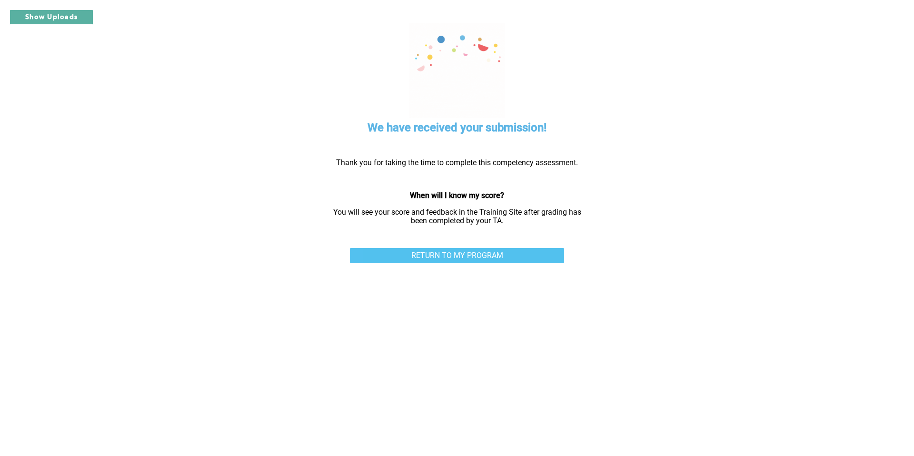
click at [483, 256] on link "RETURN TO MY PROGRAM" at bounding box center [457, 255] width 214 height 15
